Goal: Find specific page/section: Find specific page/section

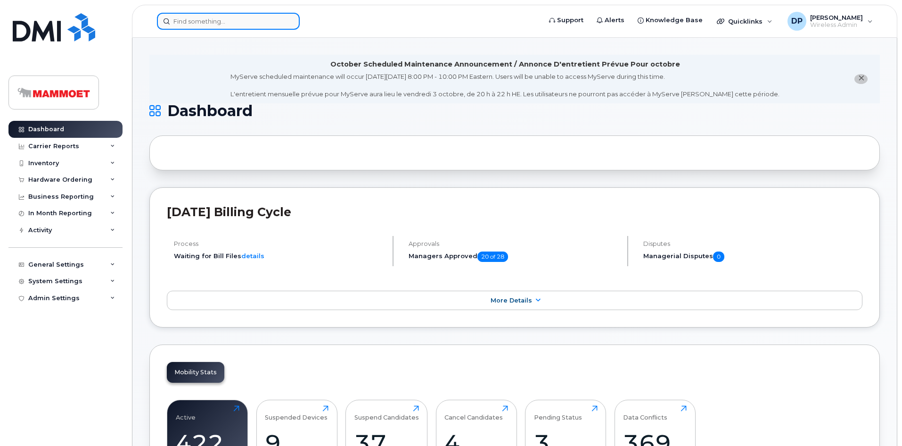
drag, startPoint x: 201, startPoint y: 29, endPoint x: 202, endPoint y: 25, distance: 4.9
click at [202, 29] on input at bounding box center [228, 21] width 143 height 17
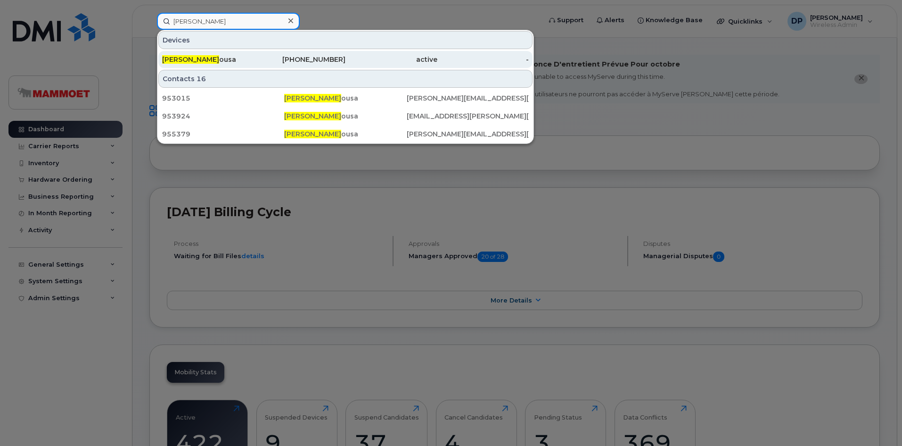
type input "[PERSON_NAME]"
click at [245, 58] on div "[PERSON_NAME]" at bounding box center [208, 59] width 92 height 9
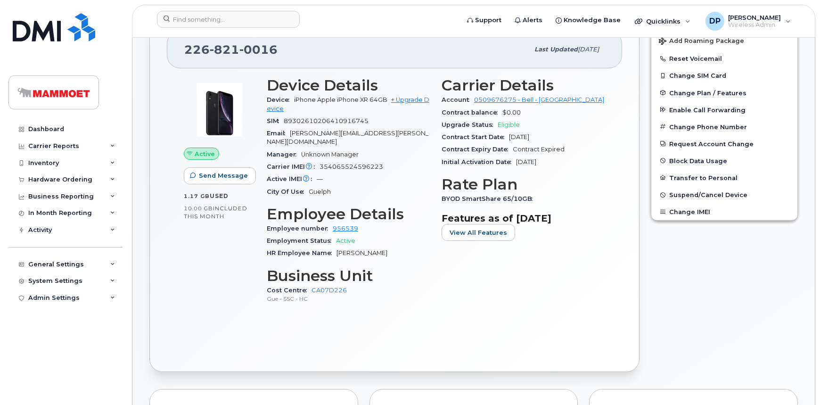
scroll to position [257, 0]
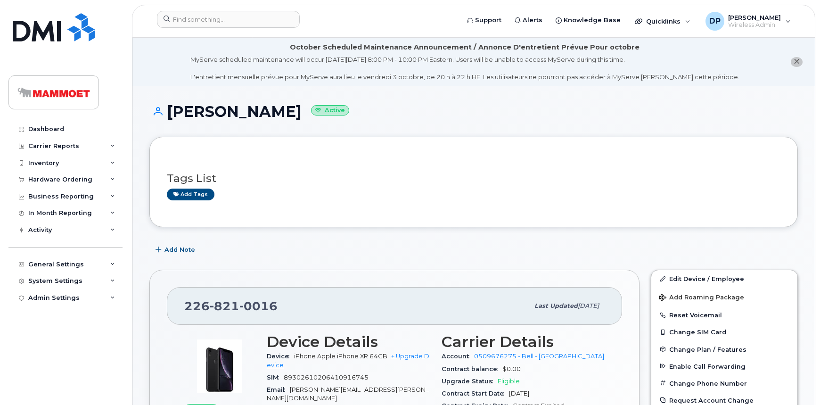
scroll to position [257, 0]
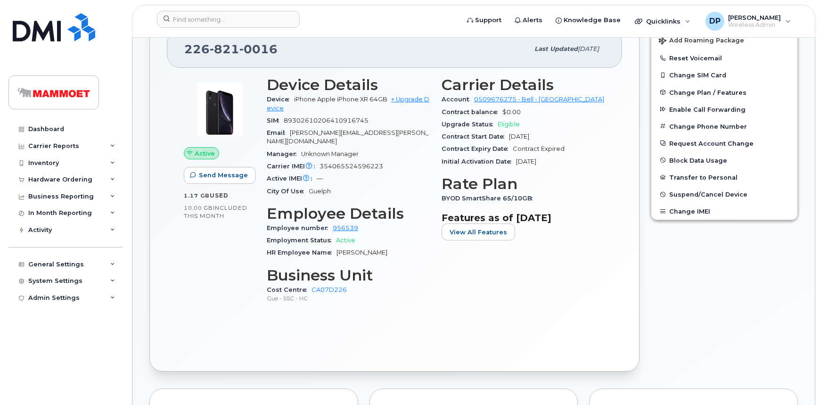
click at [145, 336] on div "226 821 0016 Last updated Apr 24, 2025 Active Send Message 1.17 GB  used 10.00 …" at bounding box center [395, 192] width 502 height 370
